Goal: Obtain resource: Download file/media

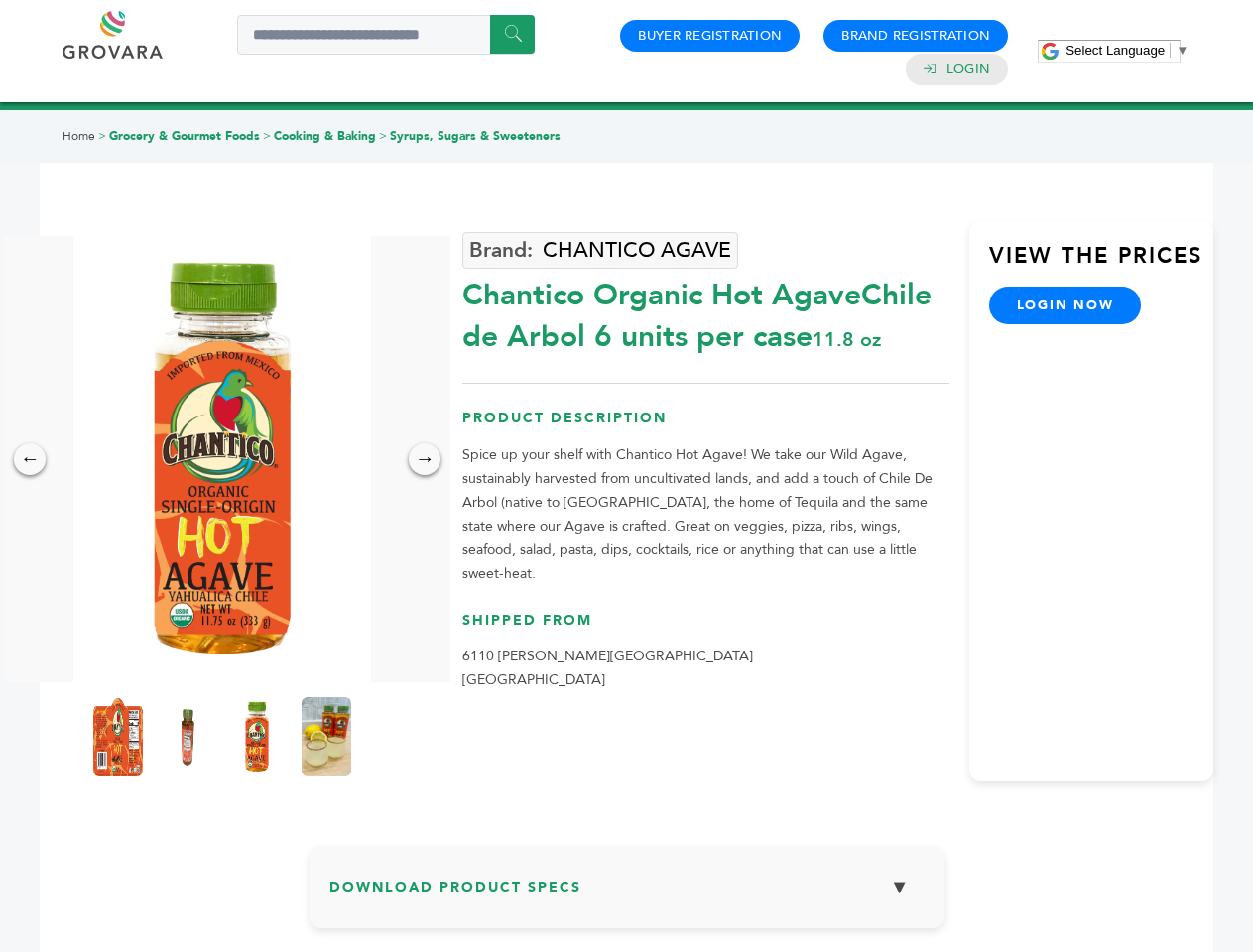
click at [1127, 50] on span "Select Language" at bounding box center [1115, 50] width 99 height 15
click at [222, 459] on img at bounding box center [222, 459] width 298 height 446
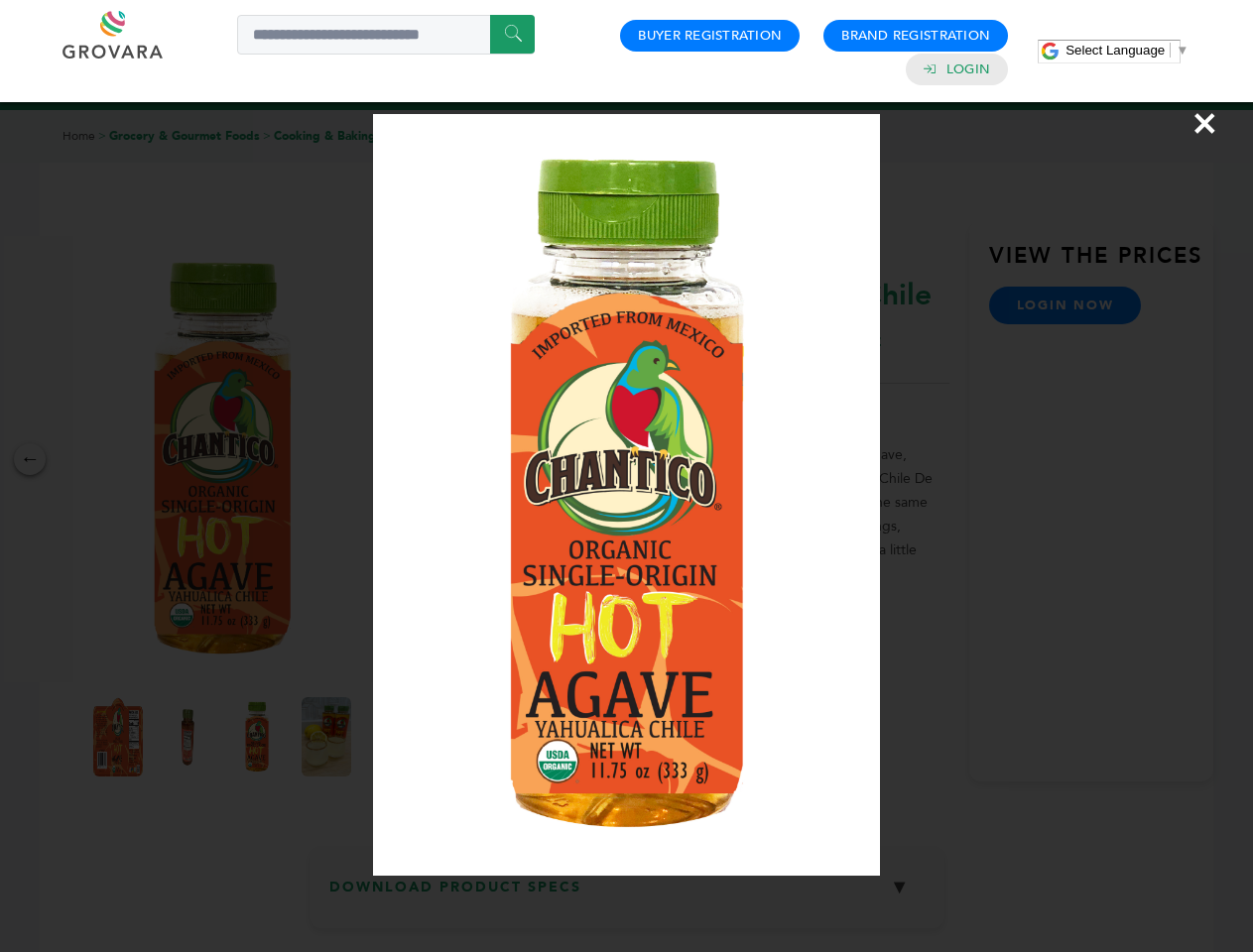
click at [30, 459] on div "×" at bounding box center [626, 476] width 1253 height 952
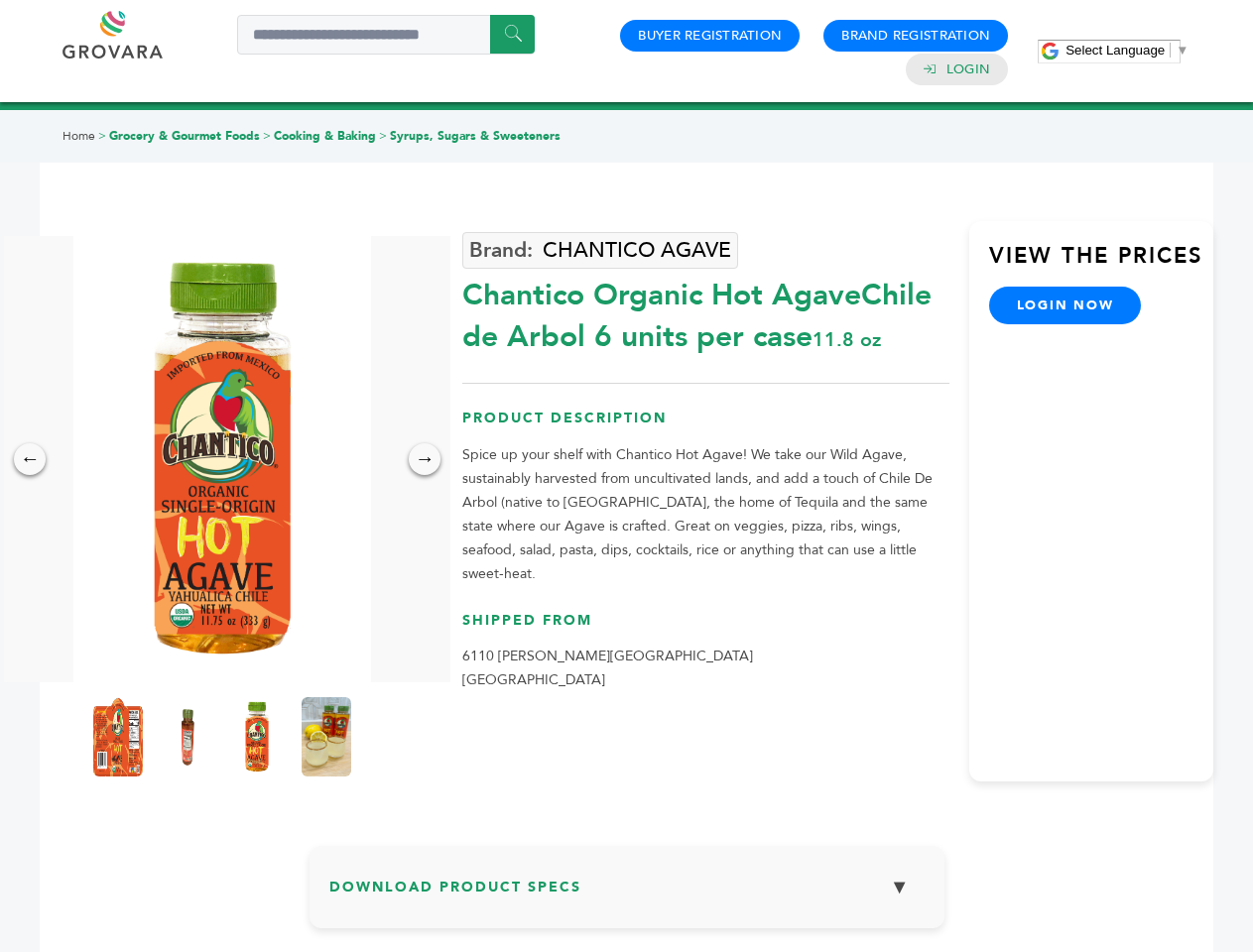
click at [425, 459] on div "→" at bounding box center [425, 460] width 32 height 32
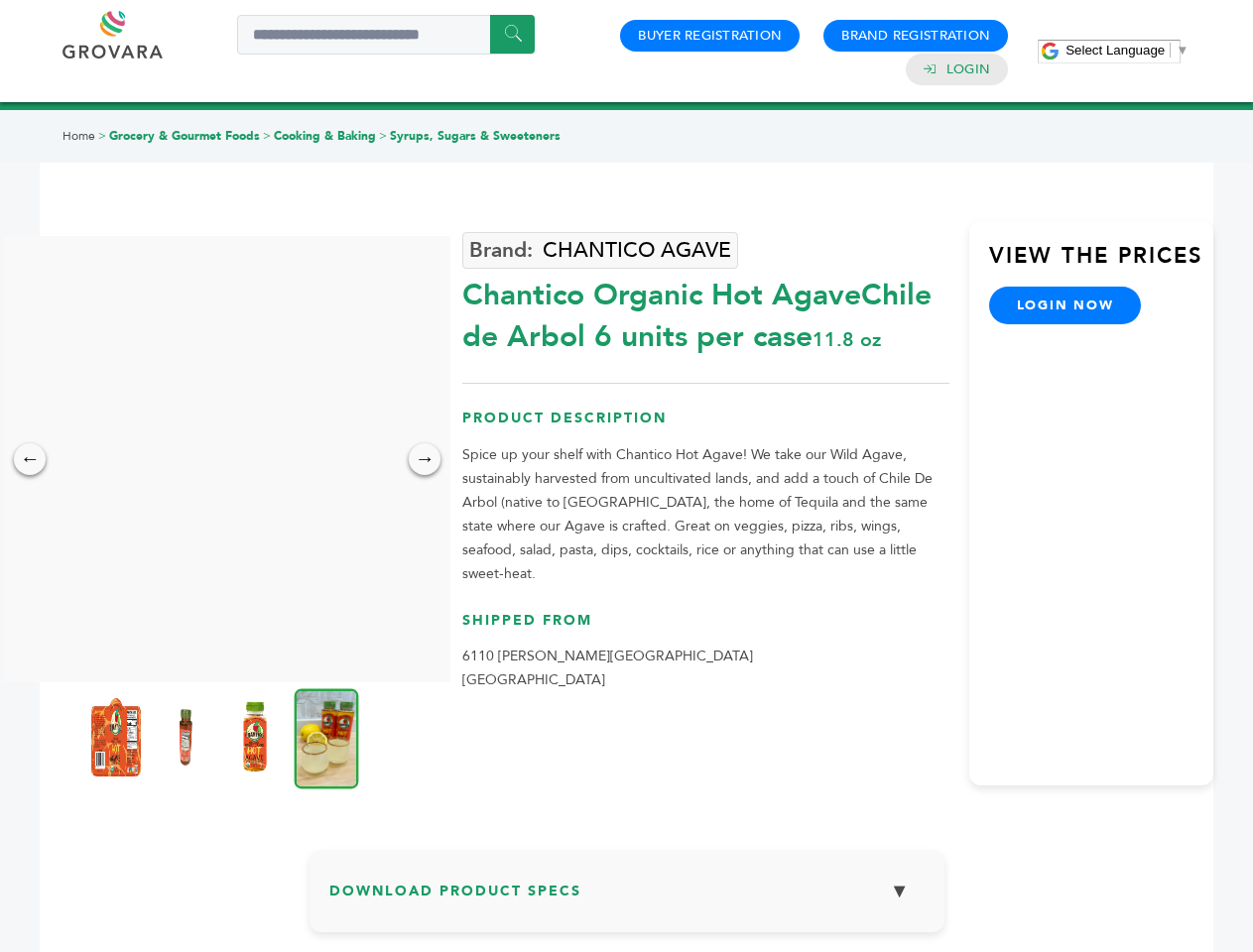
click at [118, 737] on img at bounding box center [116, 737] width 50 height 79
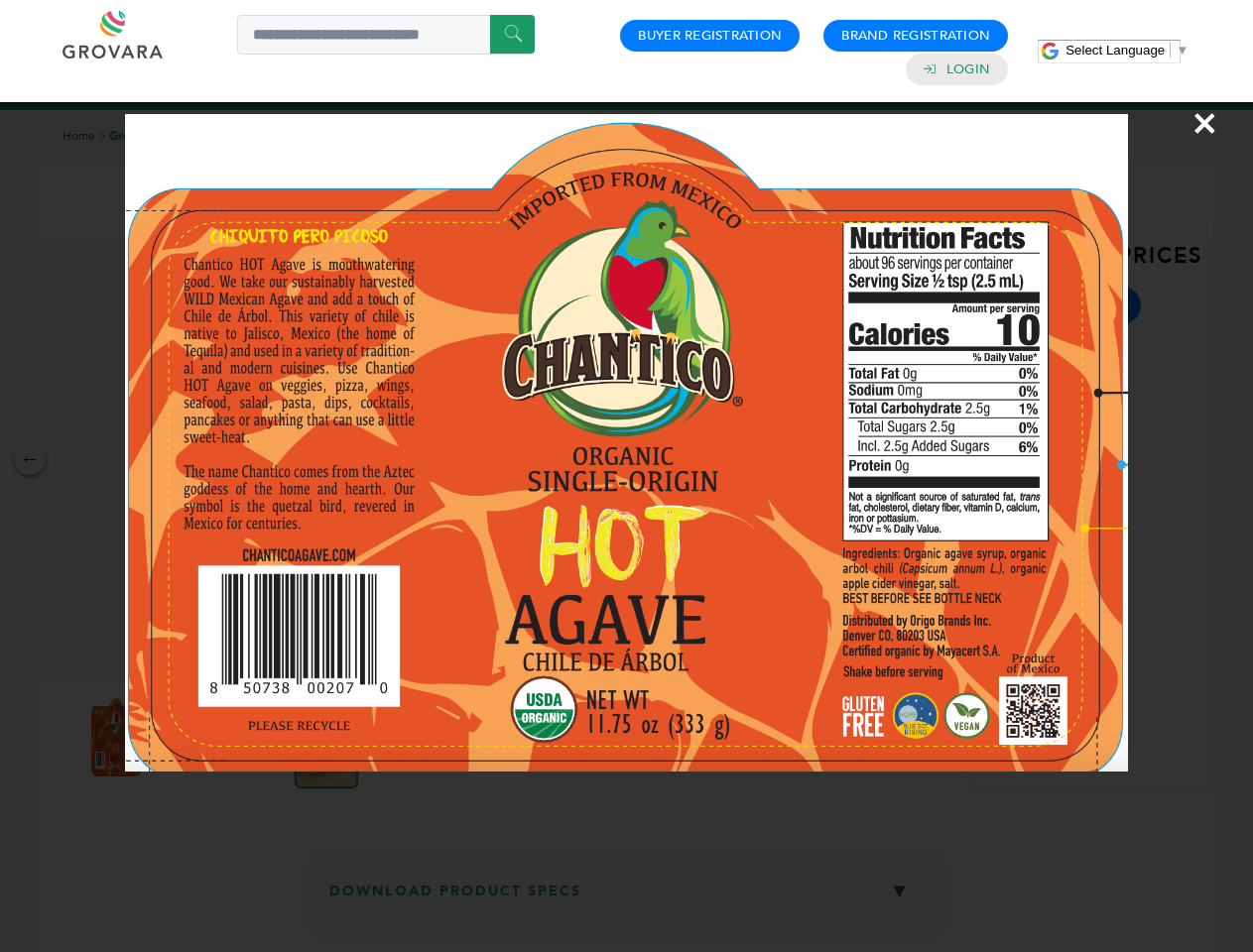
click at [188, 737] on div "×" at bounding box center [626, 476] width 1253 height 952
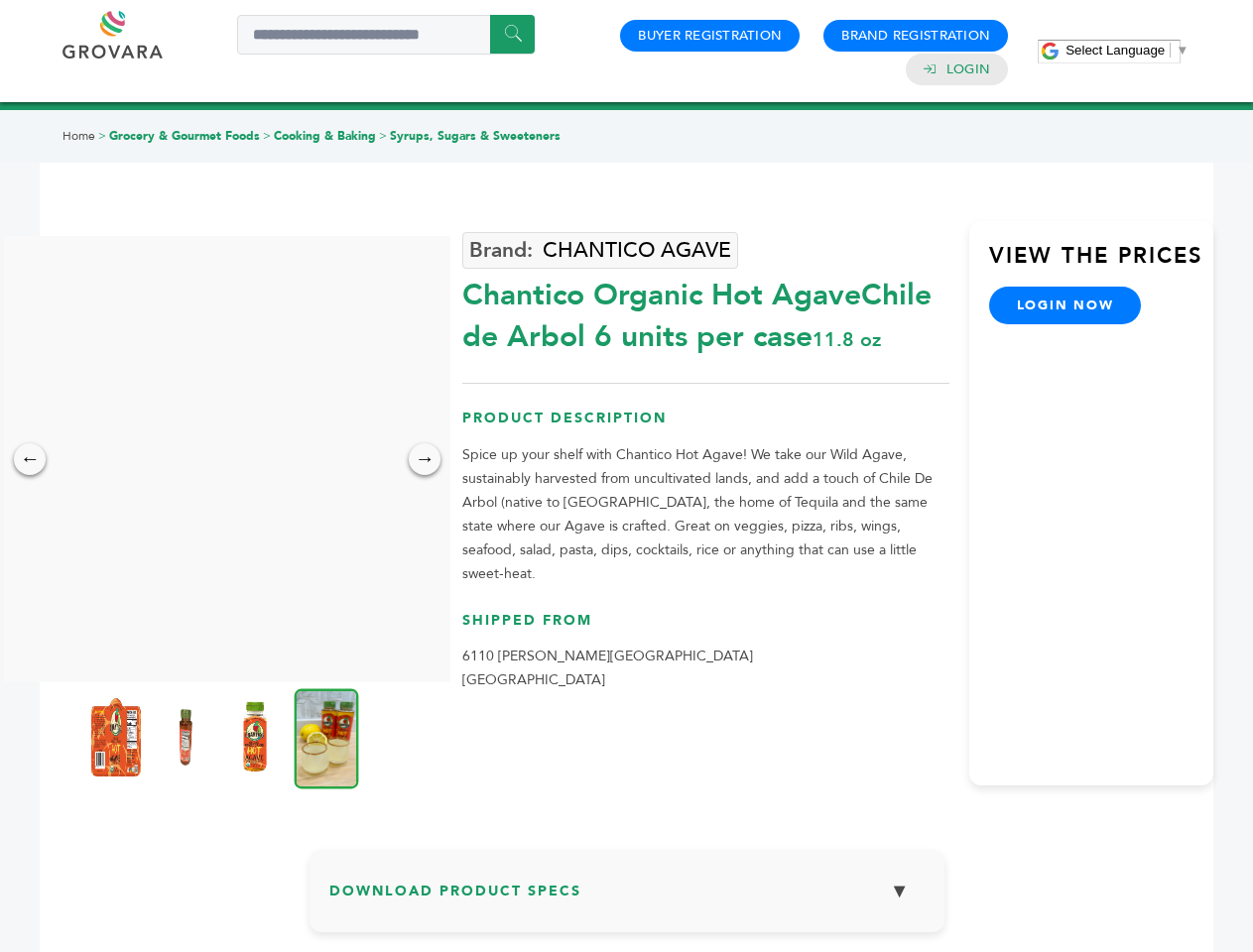
click at [257, 737] on img at bounding box center [255, 737] width 50 height 79
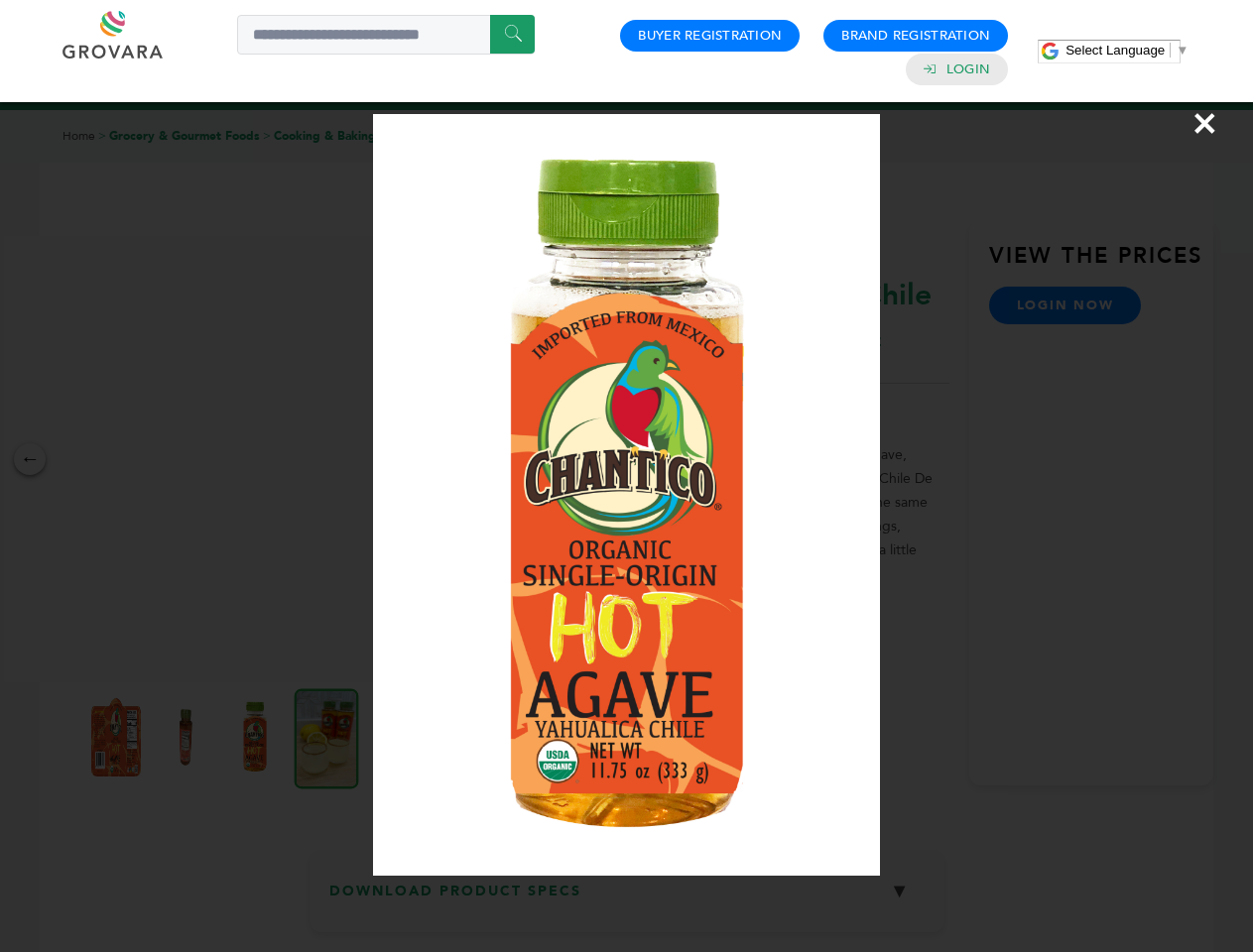
click at [327, 737] on div "×" at bounding box center [626, 476] width 1253 height 952
click at [626, 894] on h3 "Download Product Specs ▼" at bounding box center [626, 898] width 595 height 58
